Goal: Navigation & Orientation: Find specific page/section

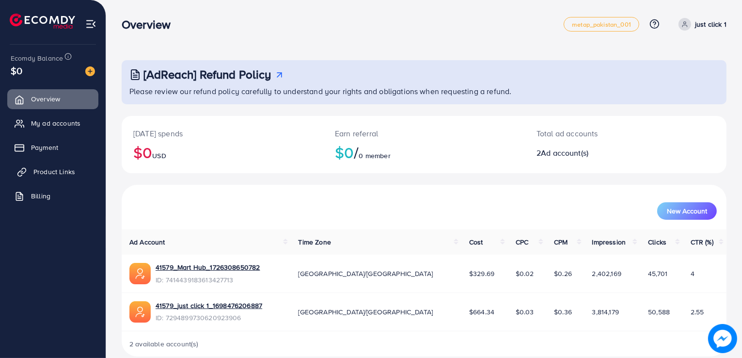
click at [55, 174] on span "Product Links" at bounding box center [54, 172] width 42 height 10
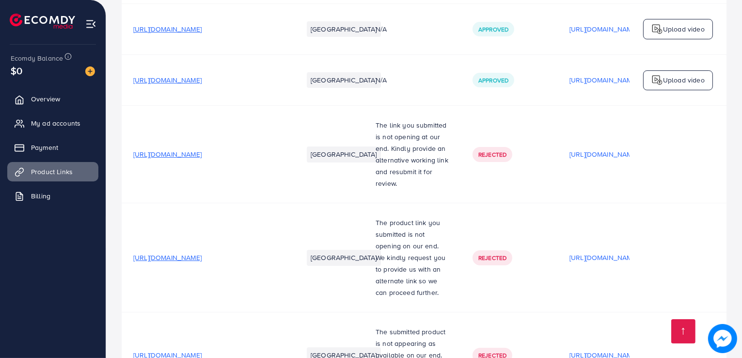
scroll to position [3480, 0]
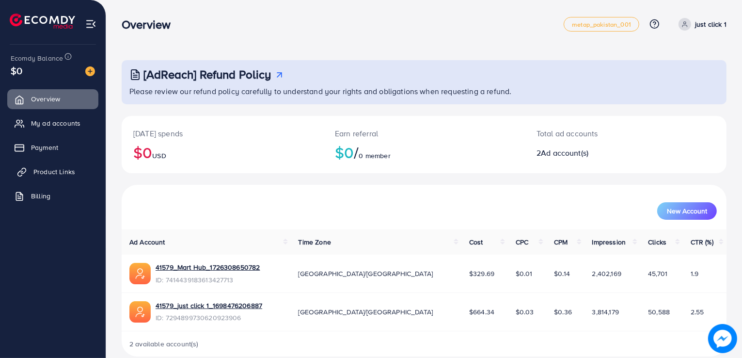
click at [60, 169] on span "Product Links" at bounding box center [54, 172] width 42 height 10
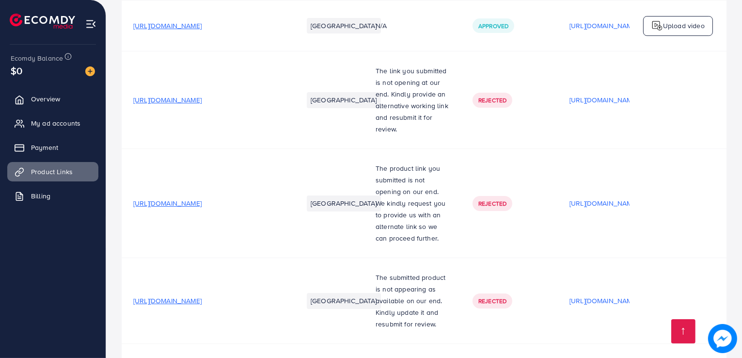
scroll to position [3480, 0]
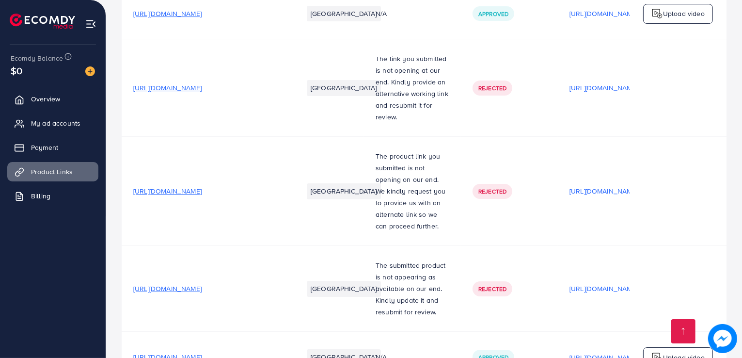
click at [202, 352] on span "[URL][DOMAIN_NAME]" at bounding box center [167, 357] width 68 height 10
